Goal: Task Accomplishment & Management: Manage account settings

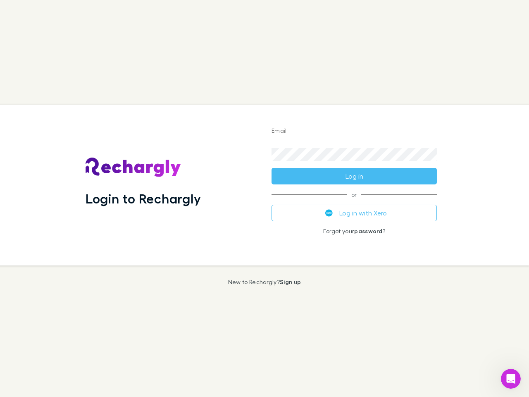
click at [265, 198] on div "Login to Rechargly" at bounding box center [172, 185] width 186 height 160
click at [354, 131] on input "Email" at bounding box center [354, 131] width 165 height 13
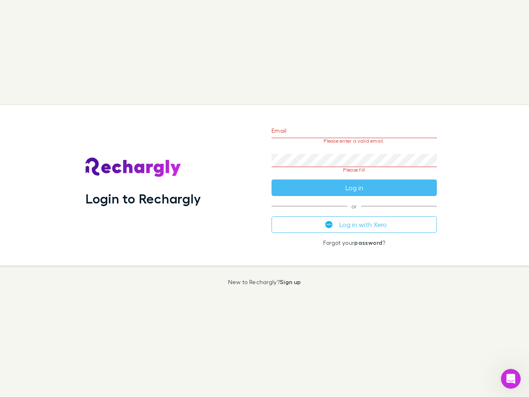
click at [354, 176] on form "Email Please enter a valid email. Password Please fill Log in" at bounding box center [354, 157] width 165 height 78
click at [354, 213] on div "Email Please enter a valid email. Password Please fill Log in or Log in with Xe…" at bounding box center [354, 185] width 179 height 160
click at [511, 379] on icon "Open Intercom Messenger" at bounding box center [511, 379] width 14 height 14
